Goal: Navigation & Orientation: Understand site structure

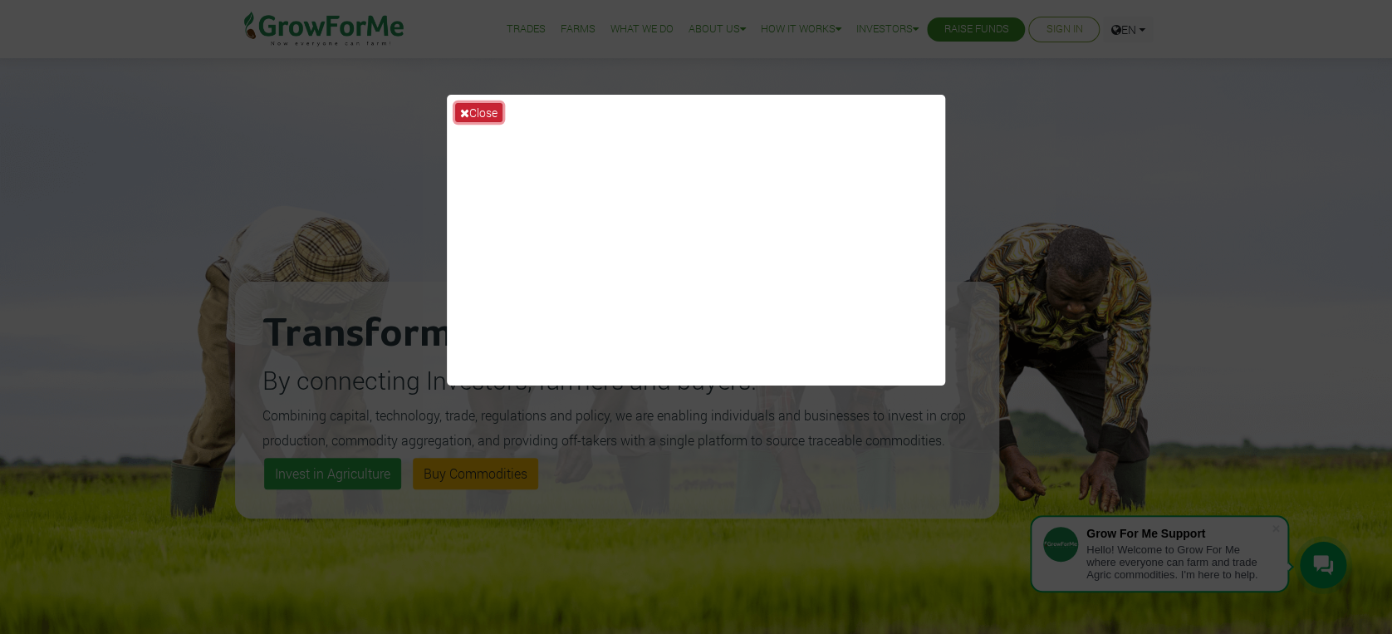
drag, startPoint x: 0, startPoint y: 0, endPoint x: 472, endPoint y: 110, distance: 484.6
click at [472, 110] on button "Close" at bounding box center [478, 112] width 47 height 19
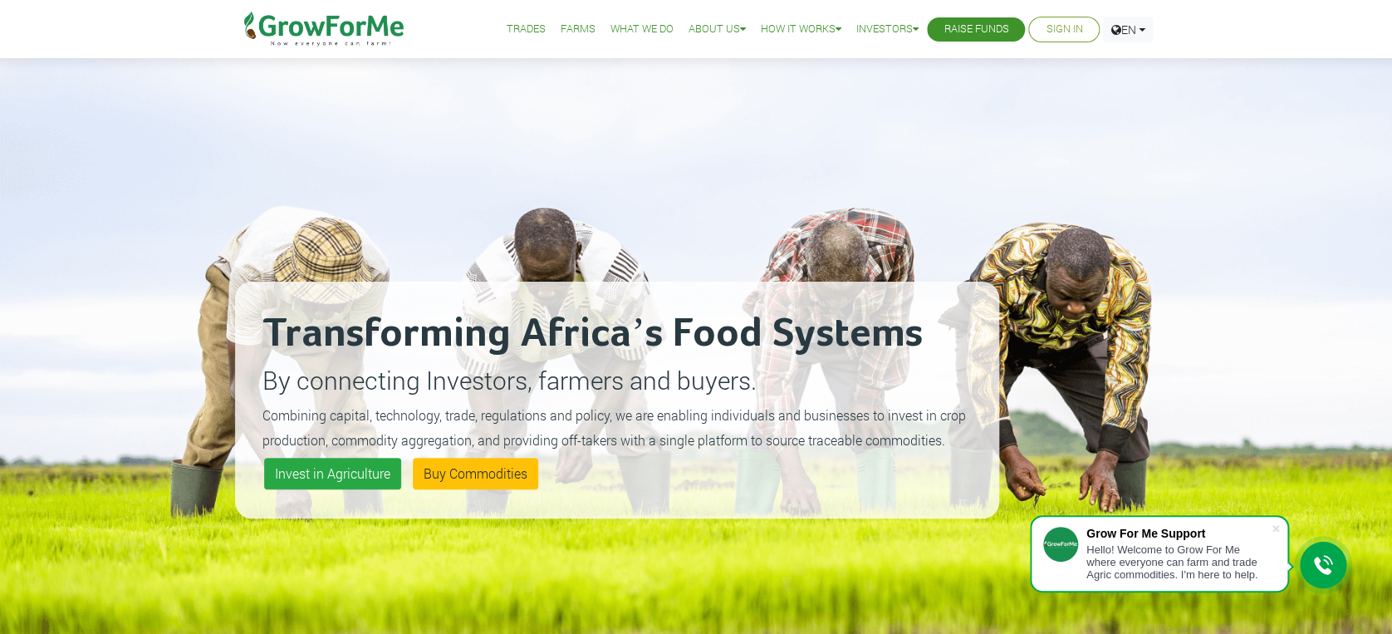
click at [513, 29] on link "Trades" at bounding box center [525, 29] width 39 height 17
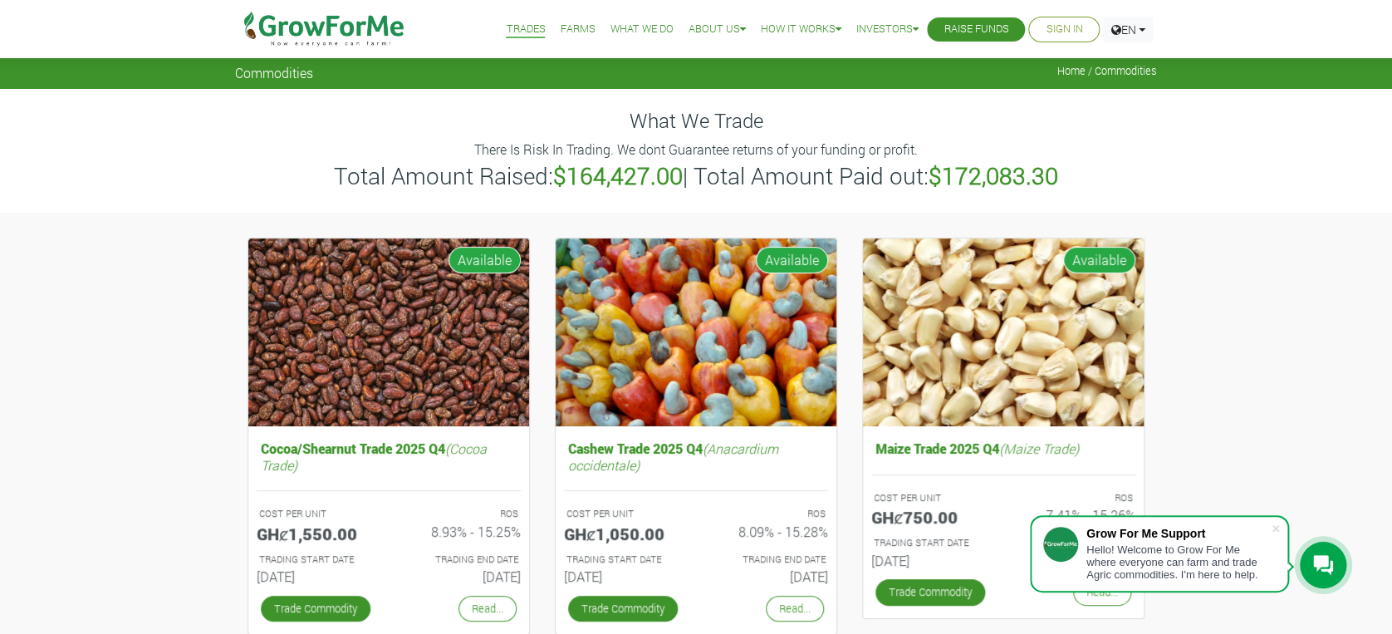
click at [565, 24] on link "Farms" at bounding box center [577, 29] width 35 height 17
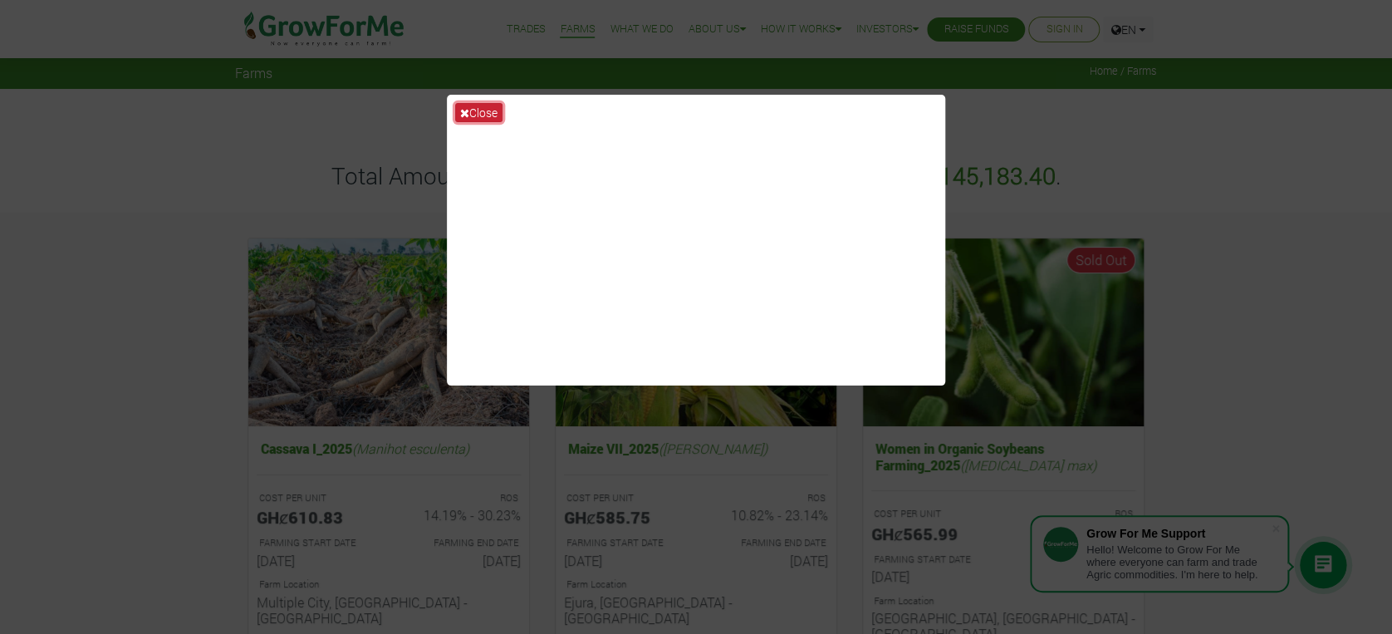
click at [478, 114] on button "Close" at bounding box center [478, 112] width 47 height 19
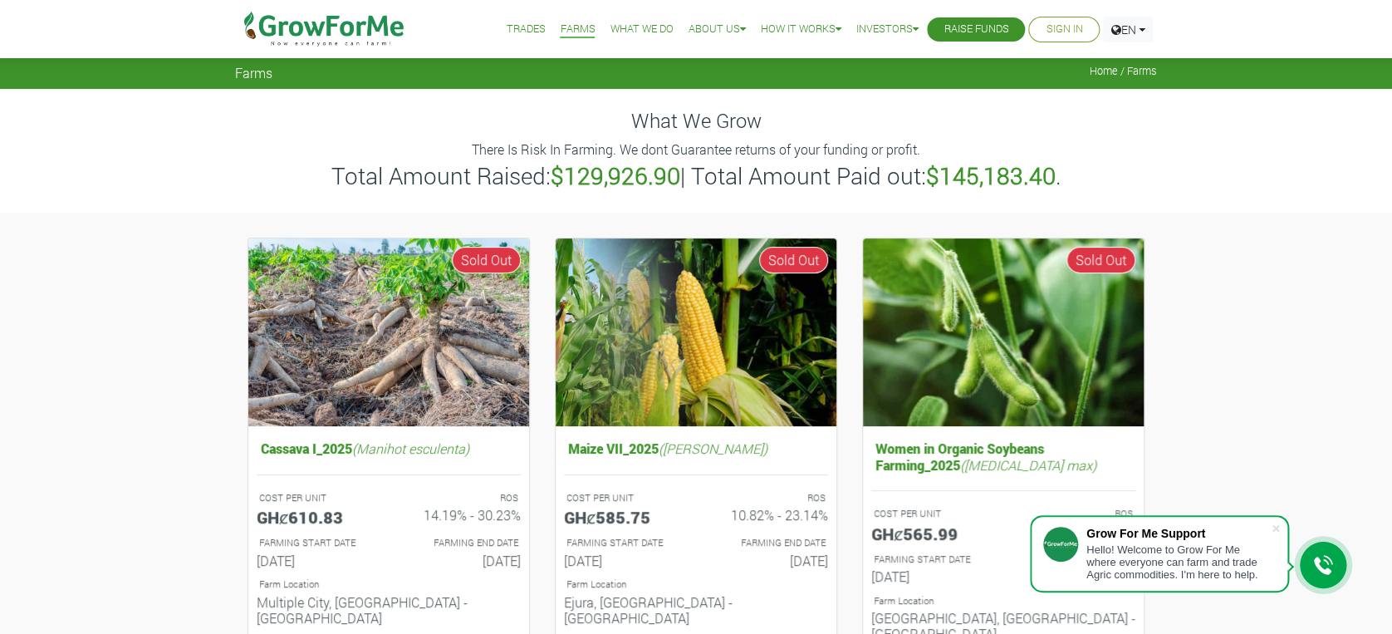
click at [980, 33] on link "Raise Funds" at bounding box center [976, 29] width 65 height 17
click at [631, 28] on link "What We Do" at bounding box center [641, 29] width 63 height 17
